Goal: Information Seeking & Learning: Compare options

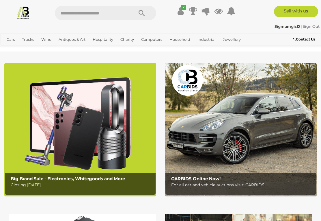
click at [0, 0] on link "View All Hospitality Auctions" at bounding box center [0, 0] width 0 height 0
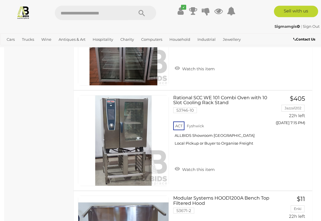
scroll to position [475, 0]
click at [191, 95] on link "Rational SCC WE 101 Combi Oven with 10 Slot Cooling Rack Stand 53746-10 ACT Fys…" at bounding box center [223, 122] width 91 height 55
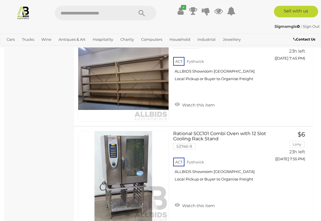
scroll to position [1243, 0]
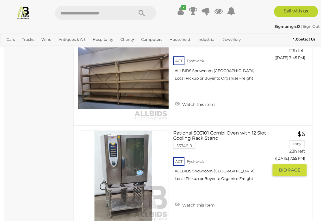
click at [196, 134] on link "Rational SCC101 Combi Oven with 12 Slot Cooling Rack Stand 53746-9 ACT Fyshwick" at bounding box center [223, 157] width 91 height 55
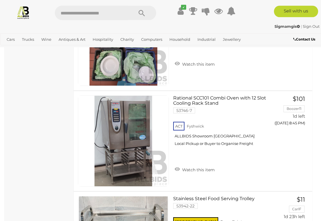
scroll to position [2281, 0]
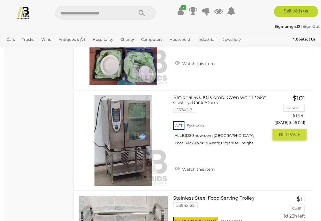
click at [138, 150] on img at bounding box center [123, 140] width 90 height 90
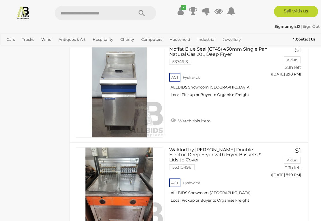
scroll to position [1627, 4]
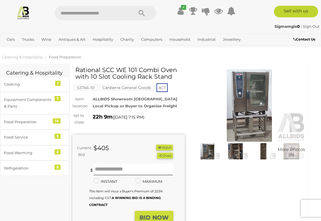
scroll to position [3, 4]
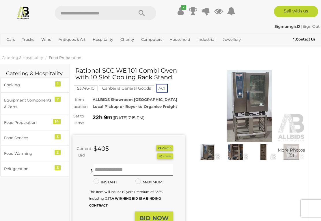
click at [252, 113] on img at bounding box center [249, 106] width 112 height 72
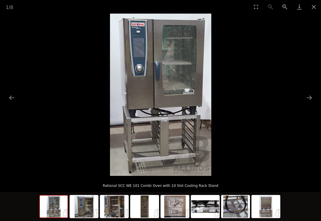
click at [306, 97] on button "Next slide" at bounding box center [309, 97] width 12 height 11
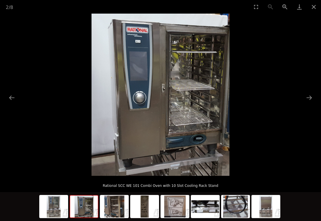
click at [309, 98] on button "Next slide" at bounding box center [309, 97] width 12 height 11
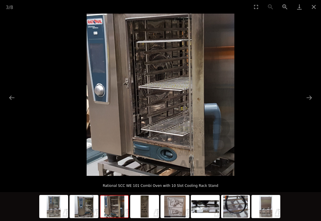
click at [310, 98] on button "Next slide" at bounding box center [309, 97] width 12 height 11
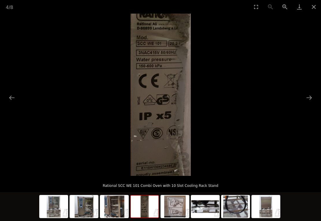
click at [309, 94] on button "Next slide" at bounding box center [309, 97] width 12 height 11
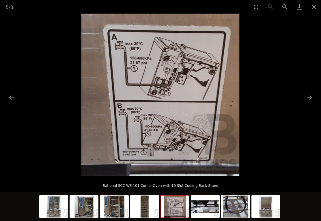
click at [312, 97] on button "Next slide" at bounding box center [309, 97] width 12 height 11
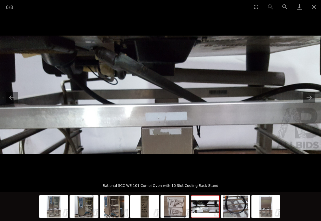
click at [309, 96] on button "Next slide" at bounding box center [309, 97] width 12 height 11
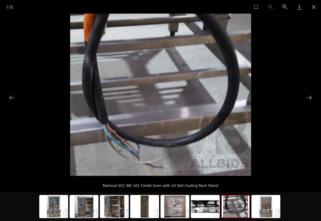
click at [310, 97] on button "Next slide" at bounding box center [309, 97] width 12 height 11
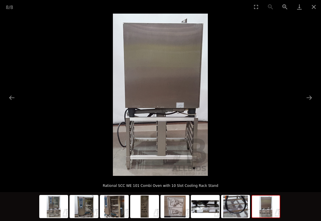
click at [307, 99] on button "Next slide" at bounding box center [309, 97] width 12 height 11
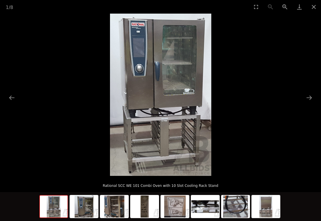
click at [310, 96] on button "Next slide" at bounding box center [309, 97] width 12 height 11
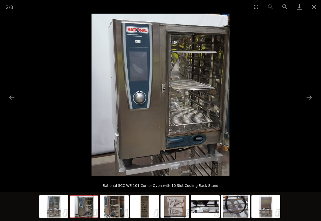
click at [308, 96] on button "Next slide" at bounding box center [309, 97] width 12 height 11
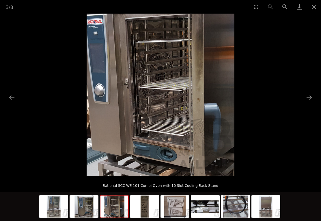
click at [307, 94] on button "Next slide" at bounding box center [309, 97] width 12 height 11
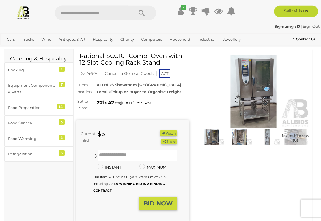
scroll to position [18, 0]
click at [253, 110] on img at bounding box center [253, 91] width 112 height 72
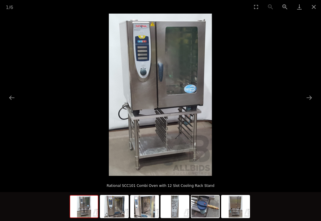
click at [311, 103] on button "Next slide" at bounding box center [309, 97] width 12 height 11
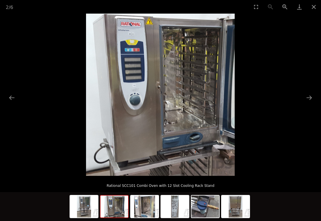
click at [307, 103] on button "Next slide" at bounding box center [309, 97] width 12 height 11
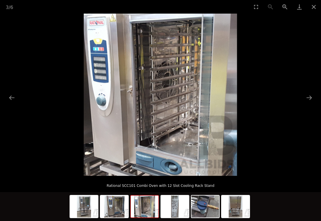
click at [309, 102] on button "Next slide" at bounding box center [309, 97] width 12 height 11
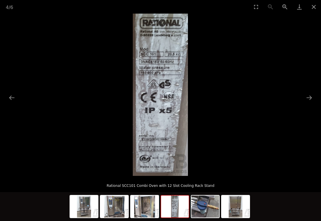
scroll to position [77, 0]
click at [310, 98] on button "Next slide" at bounding box center [309, 97] width 12 height 11
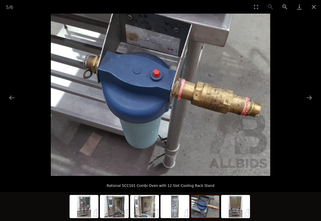
click at [306, 93] on button "Next slide" at bounding box center [309, 97] width 12 height 11
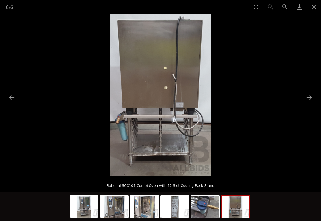
click at [308, 94] on button "Next slide" at bounding box center [309, 97] width 12 height 11
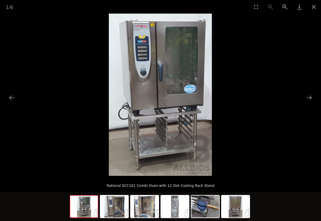
click at [307, 95] on button "Next slide" at bounding box center [309, 97] width 12 height 11
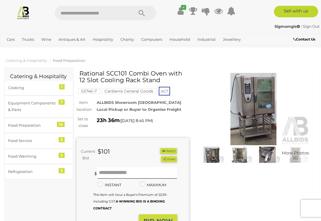
click at [255, 122] on img at bounding box center [253, 109] width 112 height 72
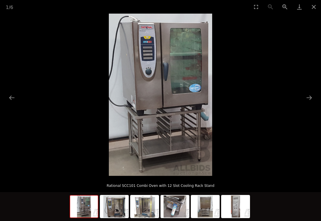
click at [307, 96] on button "Next slide" at bounding box center [309, 97] width 12 height 11
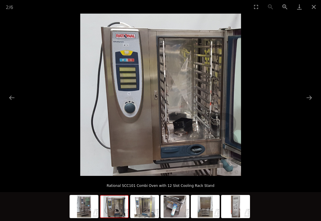
click at [311, 99] on button "Next slide" at bounding box center [309, 97] width 12 height 11
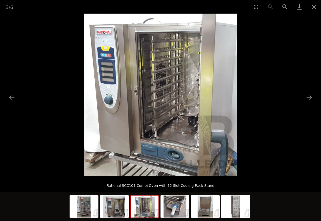
click at [310, 99] on button "Next slide" at bounding box center [309, 97] width 12 height 11
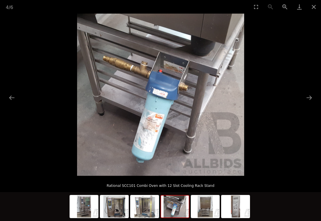
click at [308, 98] on button "Next slide" at bounding box center [309, 97] width 12 height 11
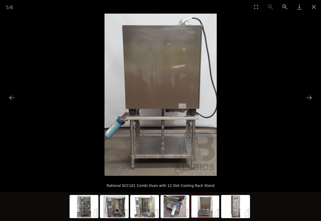
click at [307, 97] on button "Next slide" at bounding box center [309, 97] width 12 height 11
